Goal: Task Accomplishment & Management: Use online tool/utility

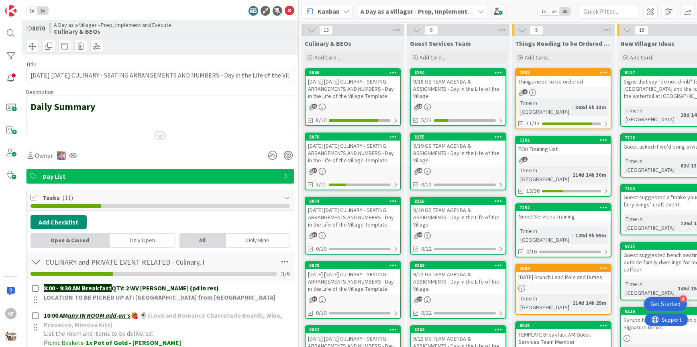
click at [294, 13] on icon at bounding box center [290, 11] width 10 height 10
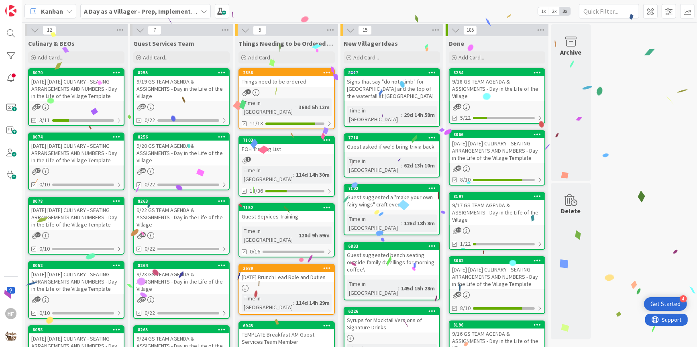
click at [67, 90] on div "[DATE] [DATE] CULINARY - SEATING ARRANGEMENTS AND NUMBERS - Day in the Life of …" at bounding box center [76, 88] width 95 height 25
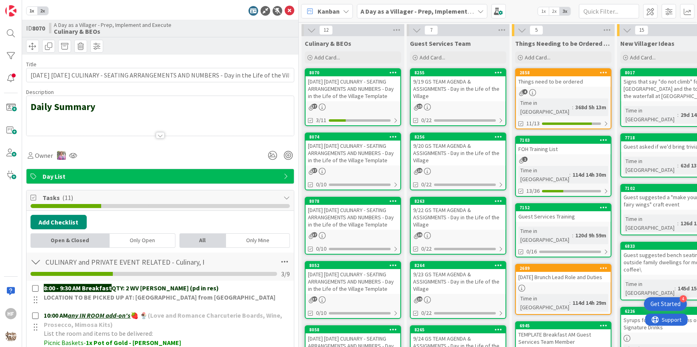
click at [143, 129] on div at bounding box center [159, 125] width 267 height 20
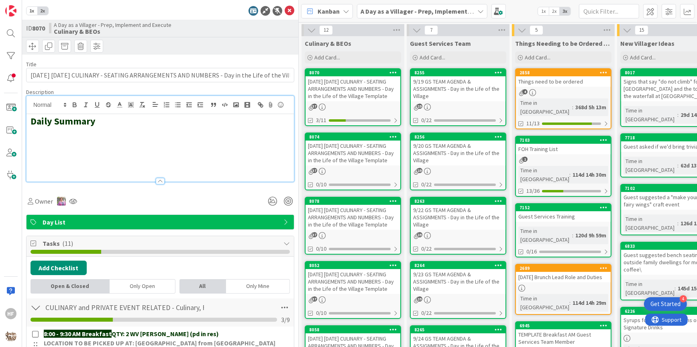
click at [85, 140] on h2 at bounding box center [160, 145] width 259 height 12
click at [77, 133] on h2 at bounding box center [160, 133] width 259 height 12
click at [236, 104] on polyline "button" at bounding box center [235, 105] width 3 height 2
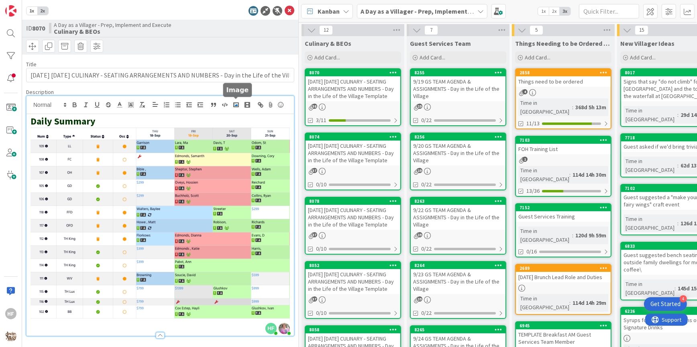
click at [238, 103] on rect "button" at bounding box center [236, 105] width 5 height 4
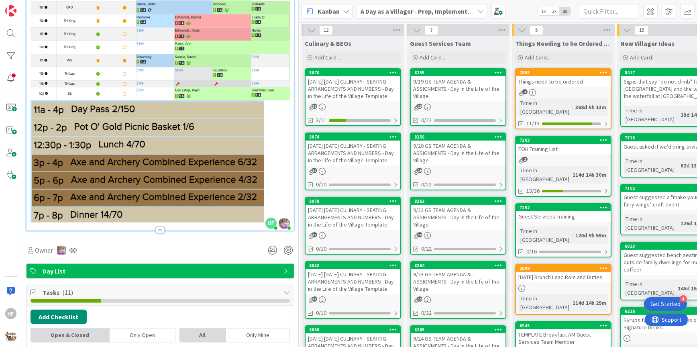
scroll to position [207, 0]
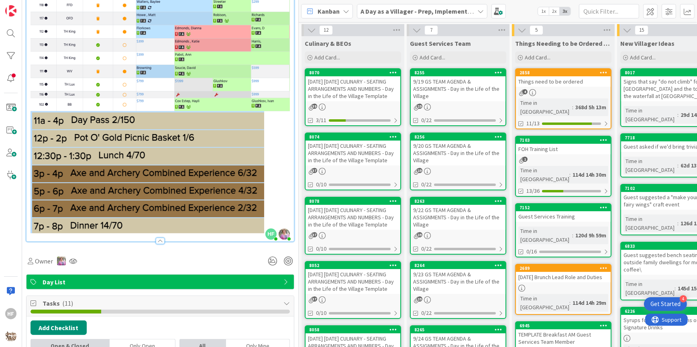
click at [275, 167] on p at bounding box center [160, 172] width 259 height 122
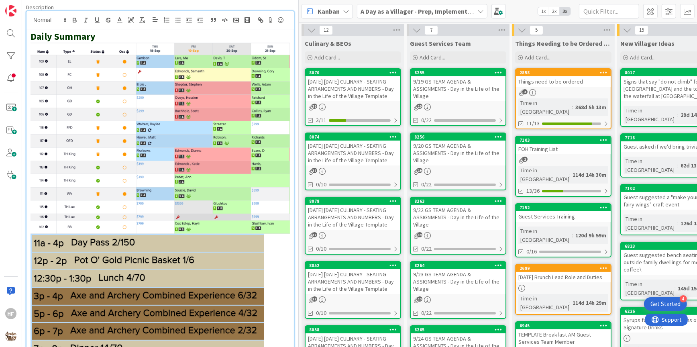
scroll to position [0, 0]
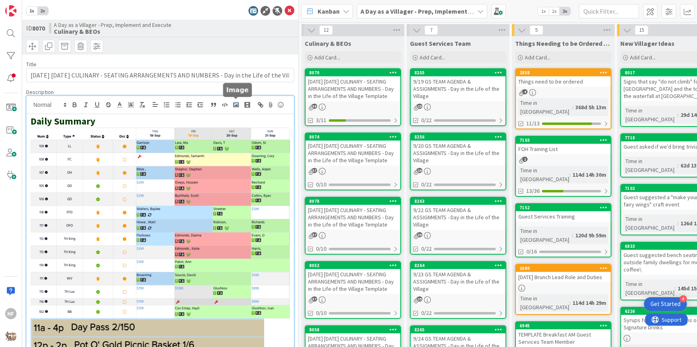
click at [236, 102] on icon "button" at bounding box center [235, 104] width 7 height 7
click at [287, 13] on icon at bounding box center [290, 11] width 10 height 10
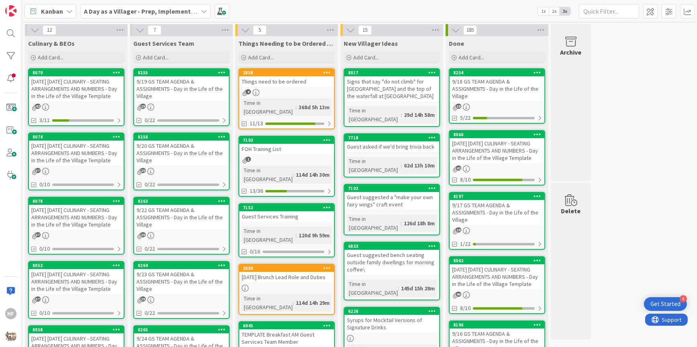
click at [77, 88] on div "[DATE] [DATE] CULINARY - SEATING ARRANGEMENTS AND NUMBERS - Day in the Life of …" at bounding box center [76, 88] width 95 height 25
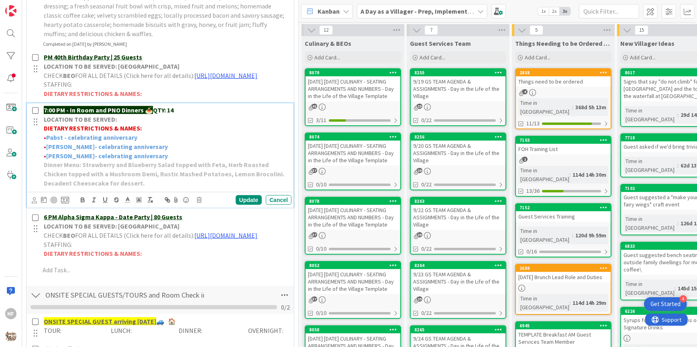
click at [182, 122] on p "LOCATION TO BE SERVED:" at bounding box center [166, 119] width 245 height 9
click at [180, 115] on p "7:00 PM - In Room and PNO Dinners 🍝 QTY: 14" at bounding box center [166, 110] width 245 height 9
click at [250, 203] on div "Update" at bounding box center [249, 200] width 26 height 10
